Goal: Transaction & Acquisition: Purchase product/service

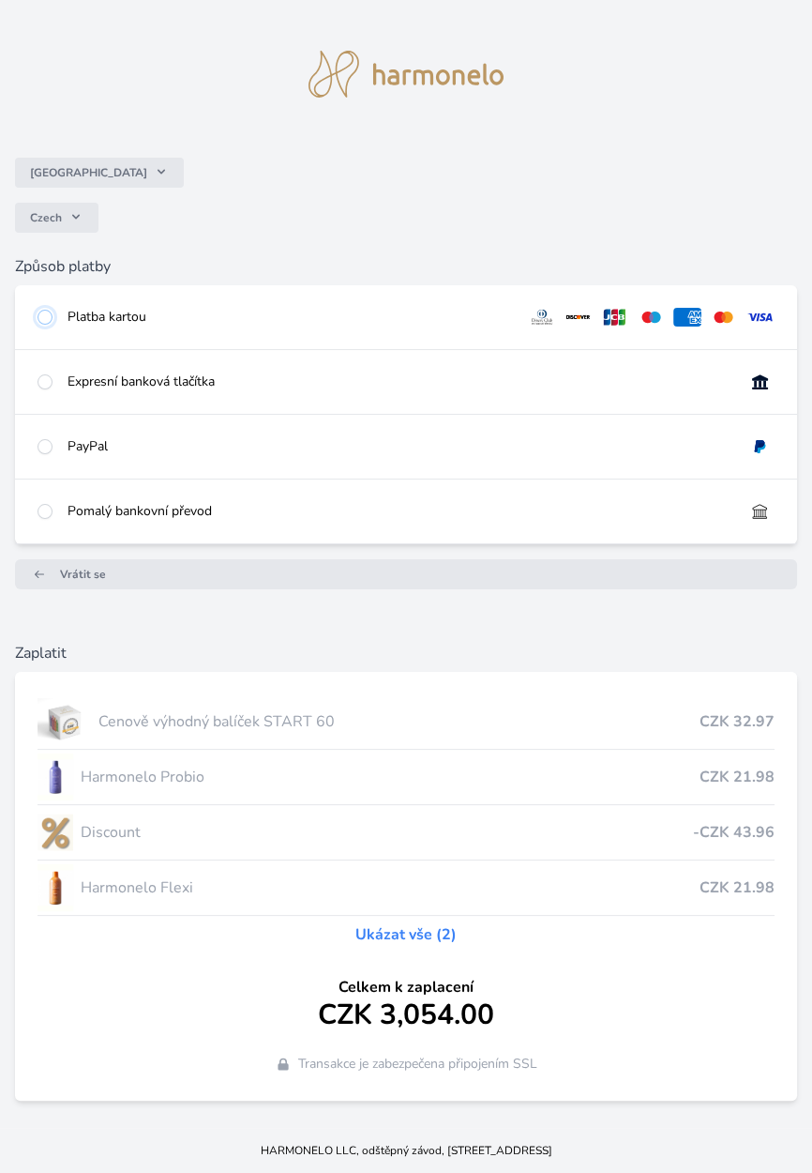
click at [47, 325] on input "radio" at bounding box center [45, 317] width 15 height 15
radio input "true"
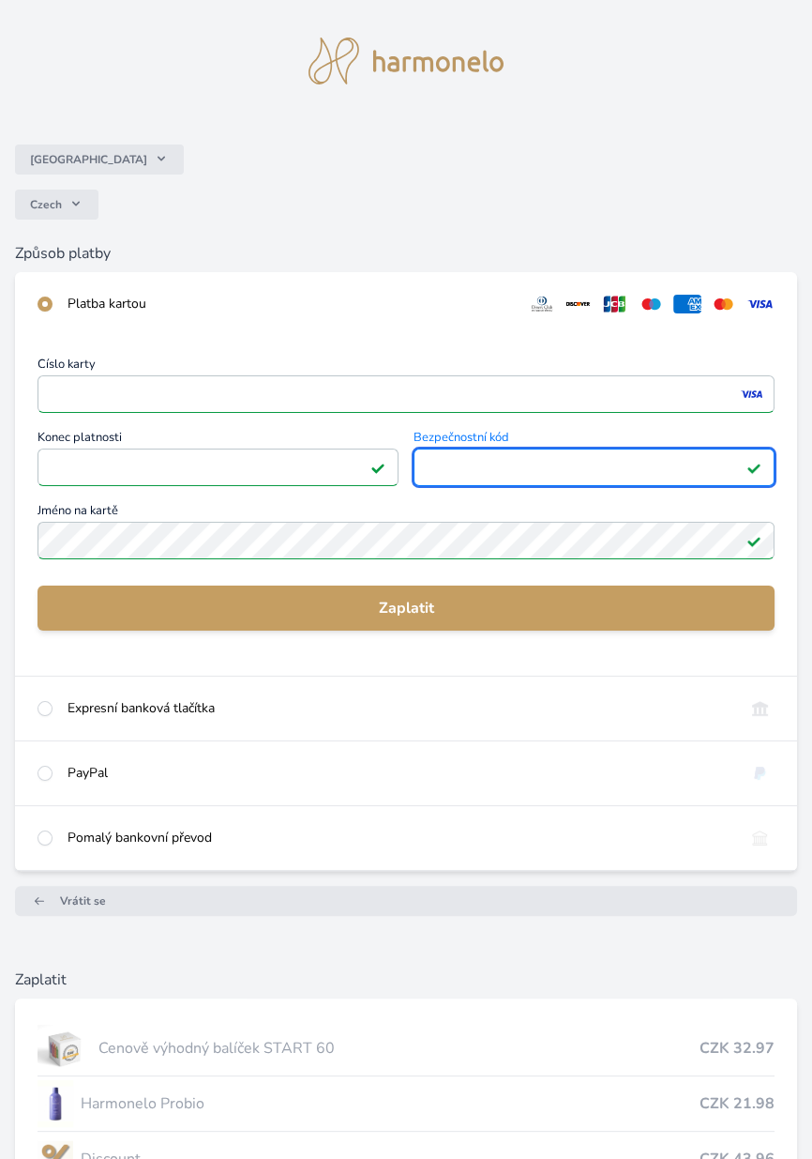
click at [419, 601] on span "Zaplatit" at bounding box center [406, 608] width 707 height 23
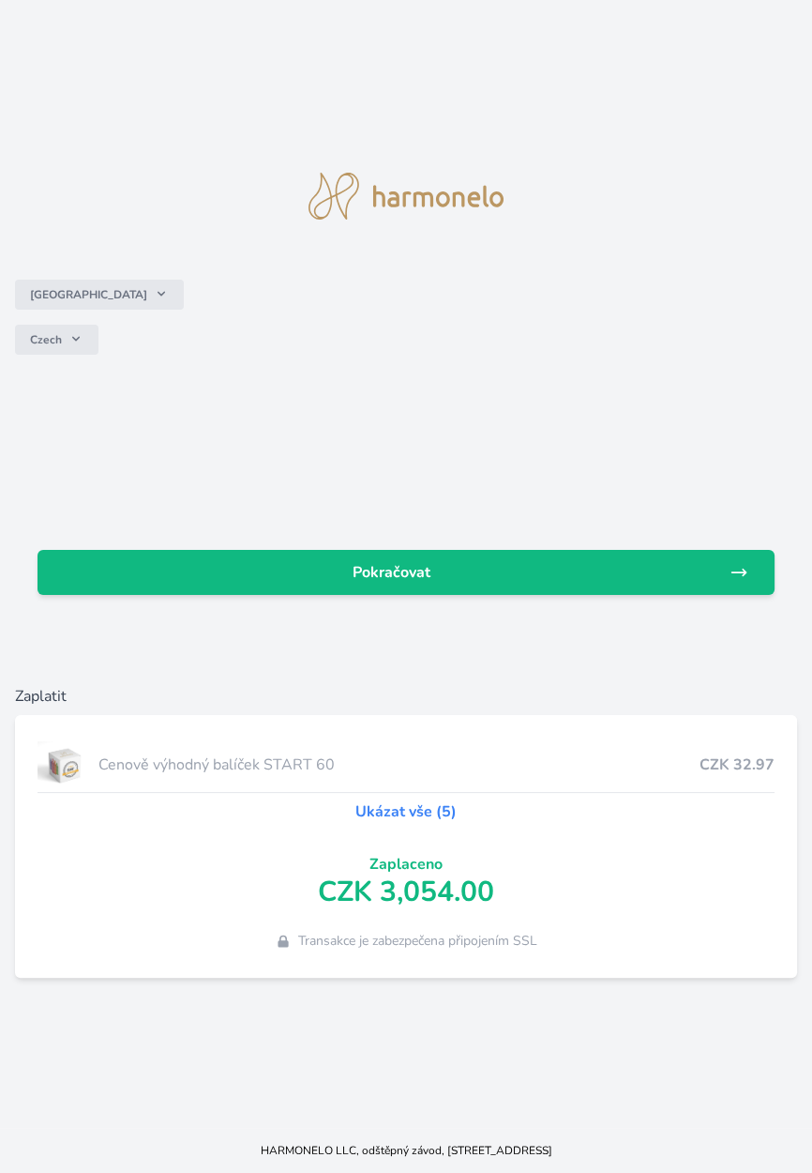
click at [420, 584] on span "Pokračovat" at bounding box center [391, 572] width 677 height 23
